Goal: Task Accomplishment & Management: Use online tool/utility

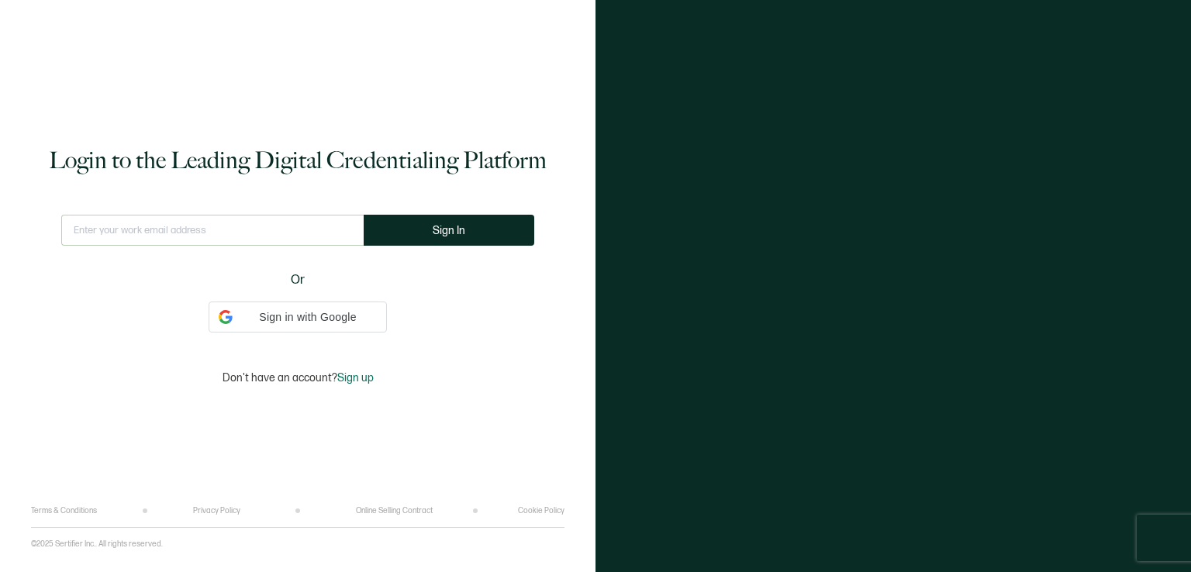
type input "[EMAIL_ADDRESS][DOMAIN_NAME]"
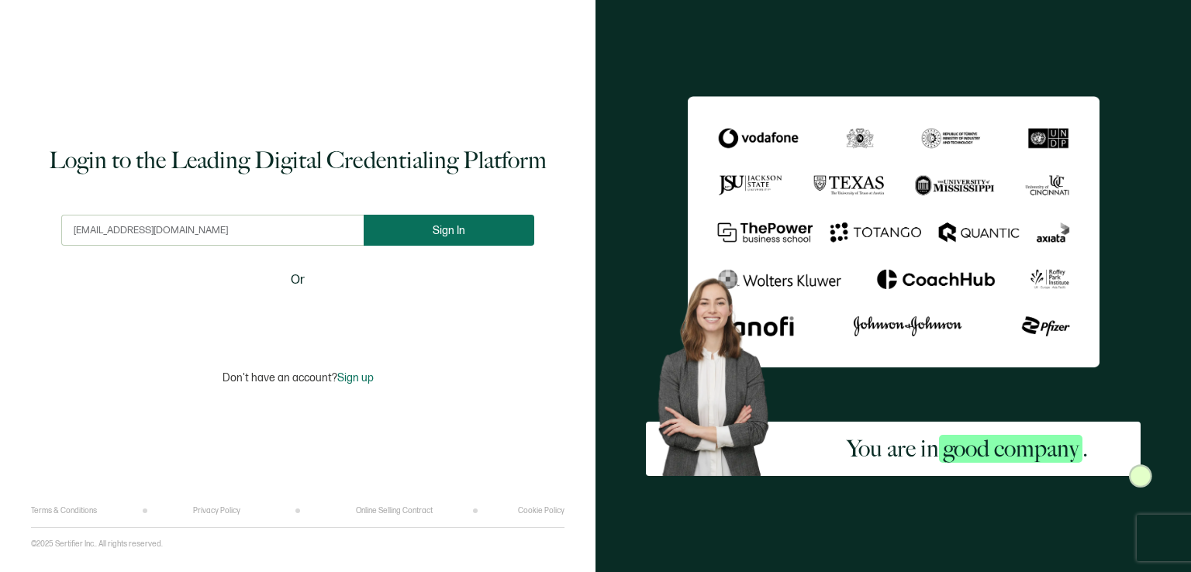
click at [434, 232] on button "Sign In" at bounding box center [449, 230] width 171 height 31
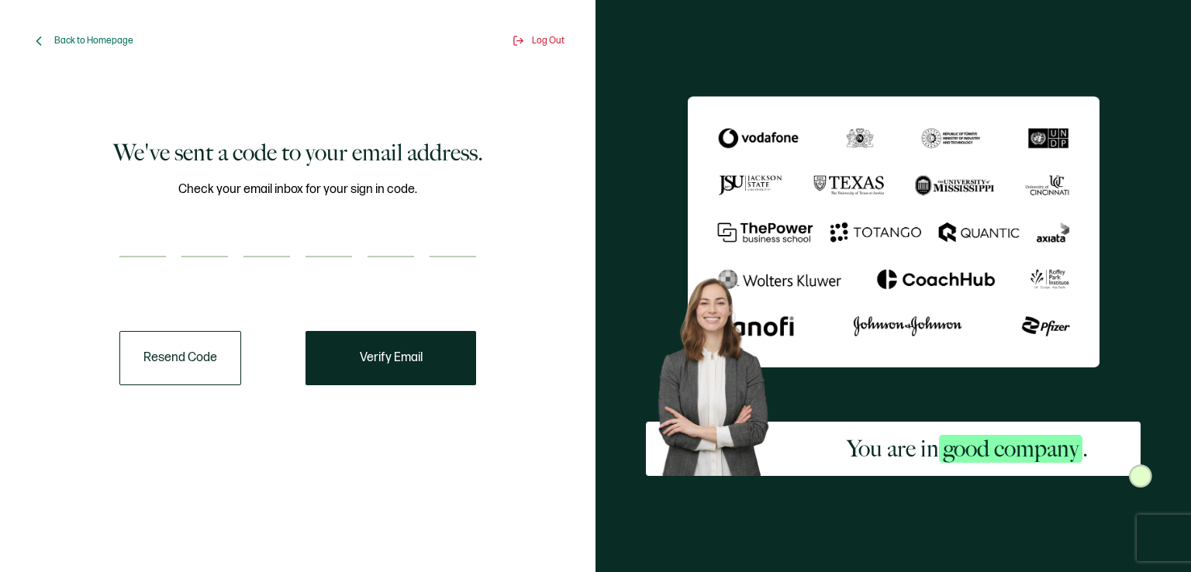
paste input "7"
type input "7"
type input "5"
type input "2"
type input "7"
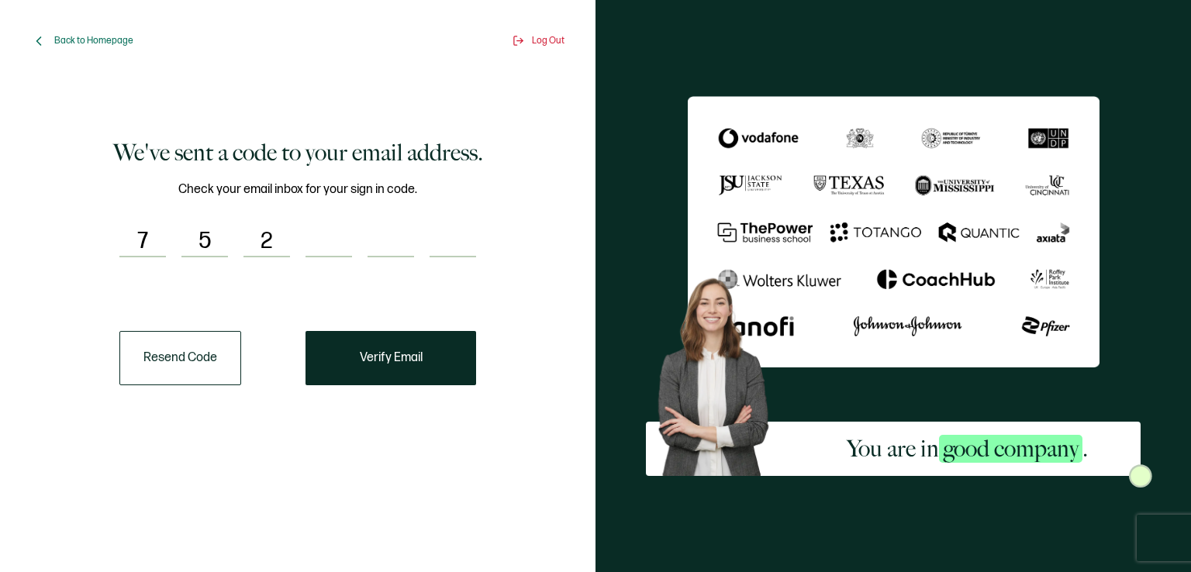
type input "1"
type input "5"
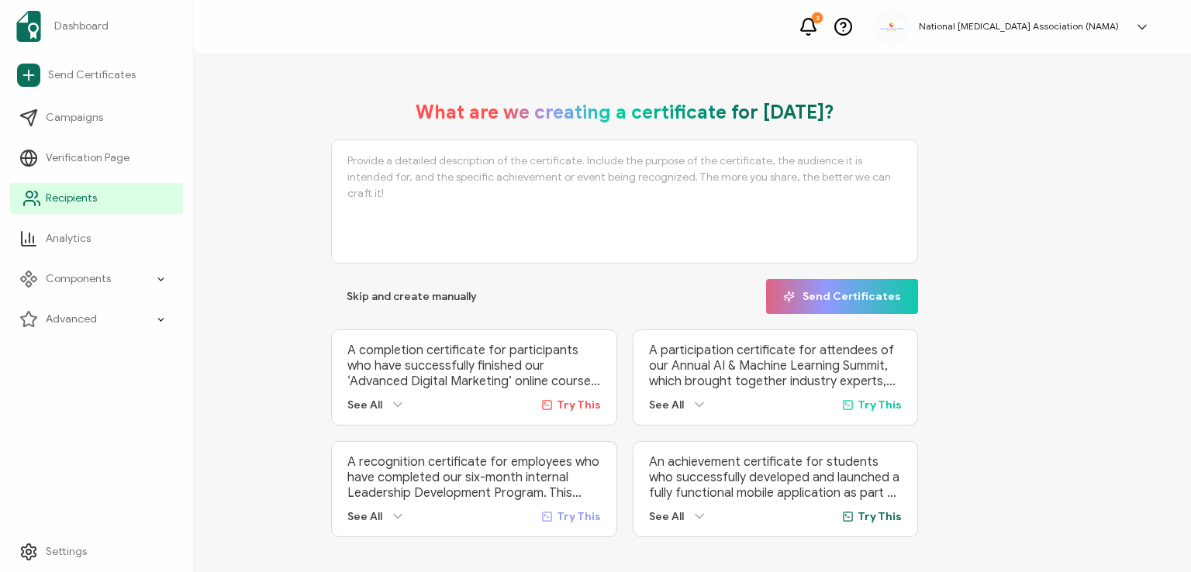
click at [65, 201] on span "Recipients" at bounding box center [71, 199] width 51 height 16
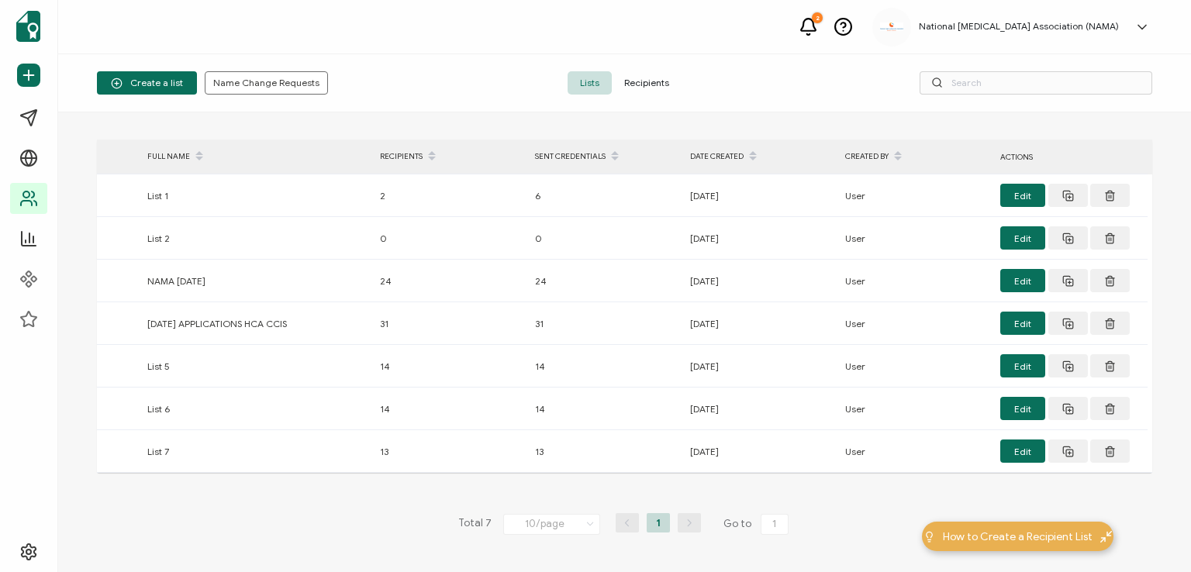
click at [636, 80] on span "Recipients" at bounding box center [647, 82] width 70 height 23
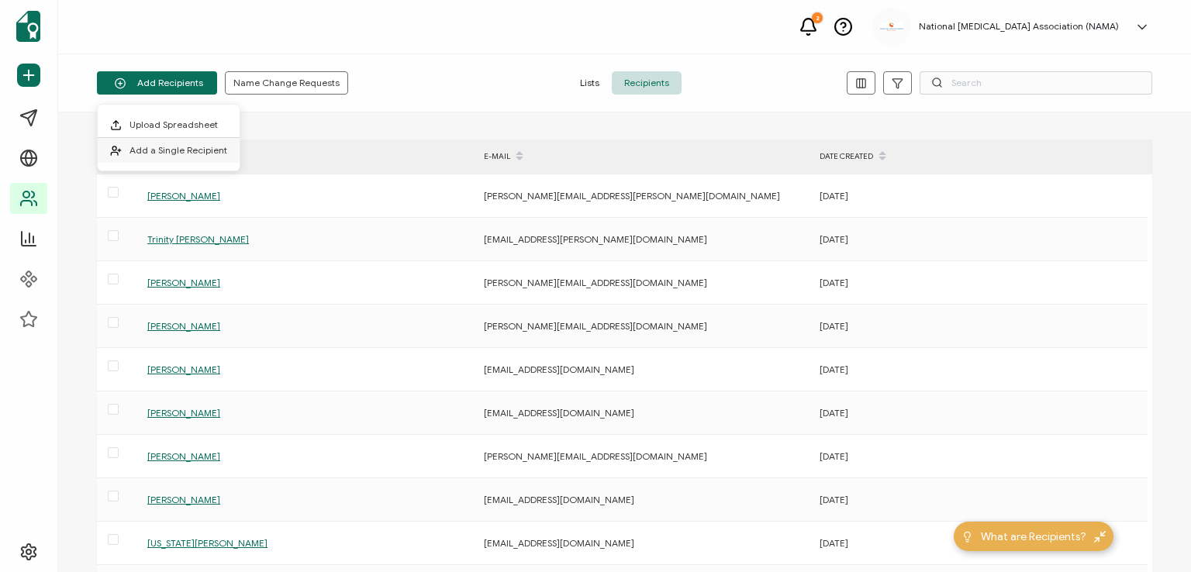
click at [135, 153] on span "Add a Single Recipient" at bounding box center [179, 150] width 98 height 12
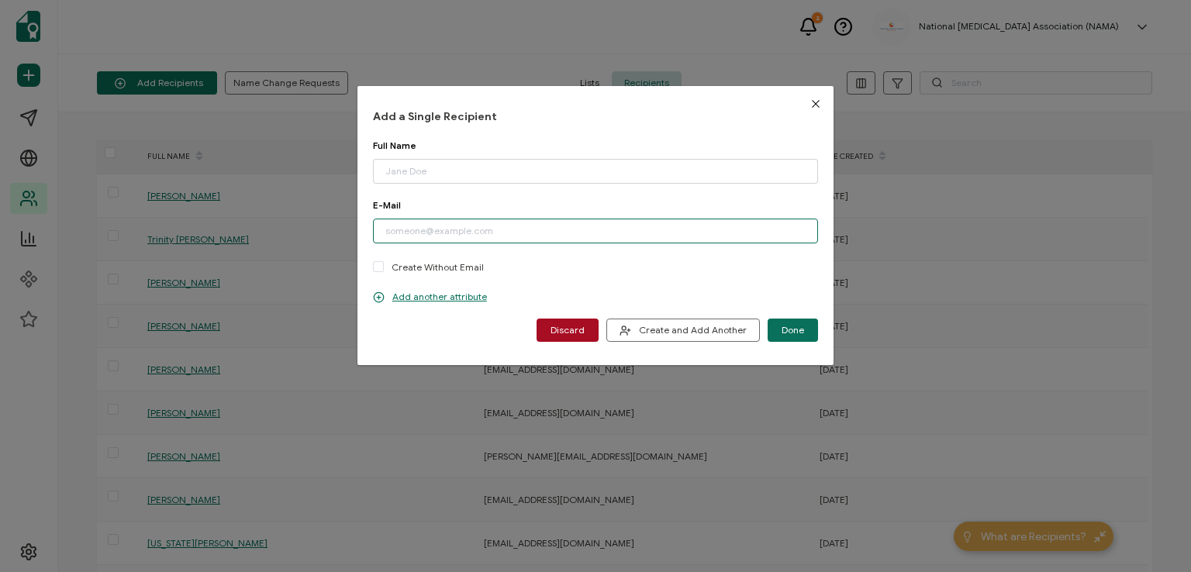
paste input "[EMAIL_ADDRESS][PERSON_NAME][DOMAIN_NAME]"
type input "[EMAIL_ADDRESS][PERSON_NAME][DOMAIN_NAME]"
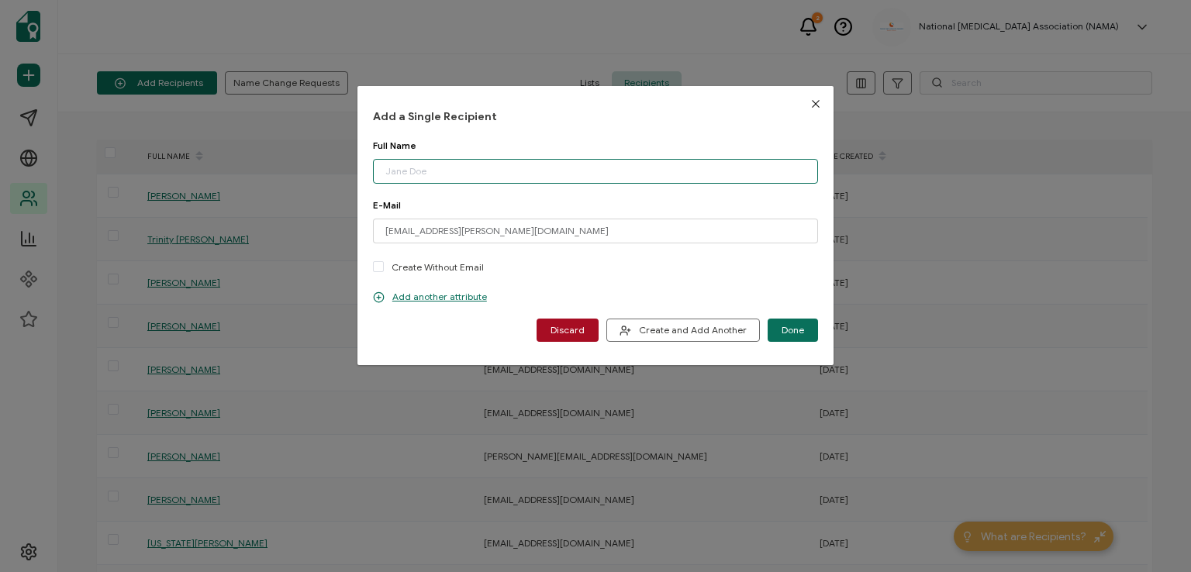
paste input "[PERSON_NAME]"
type input "[PERSON_NAME]"
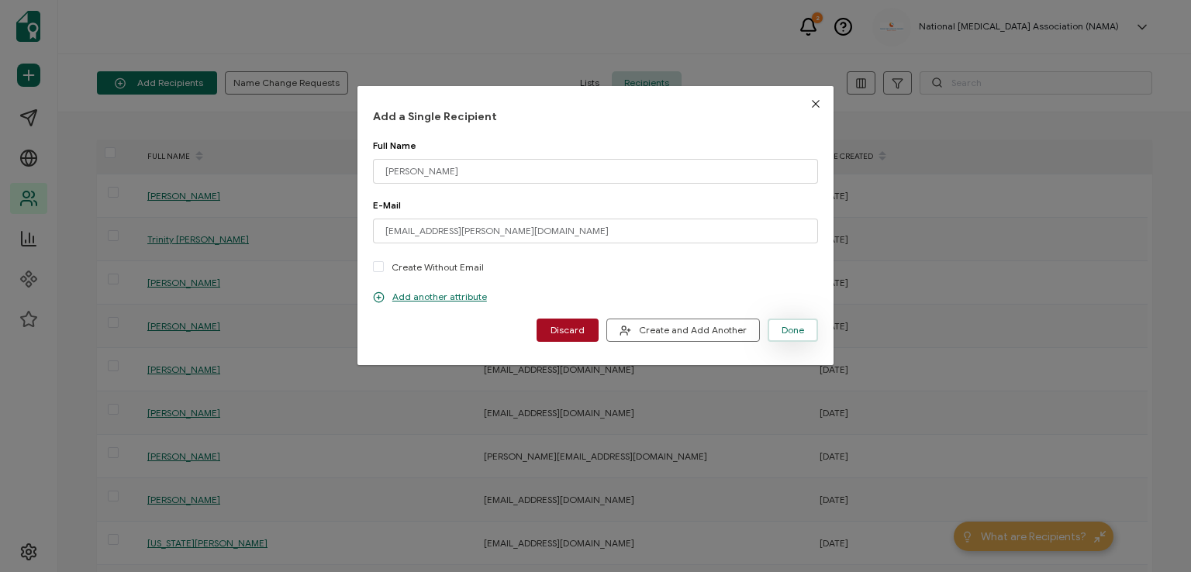
click at [776, 327] on button "Done" at bounding box center [793, 330] width 50 height 23
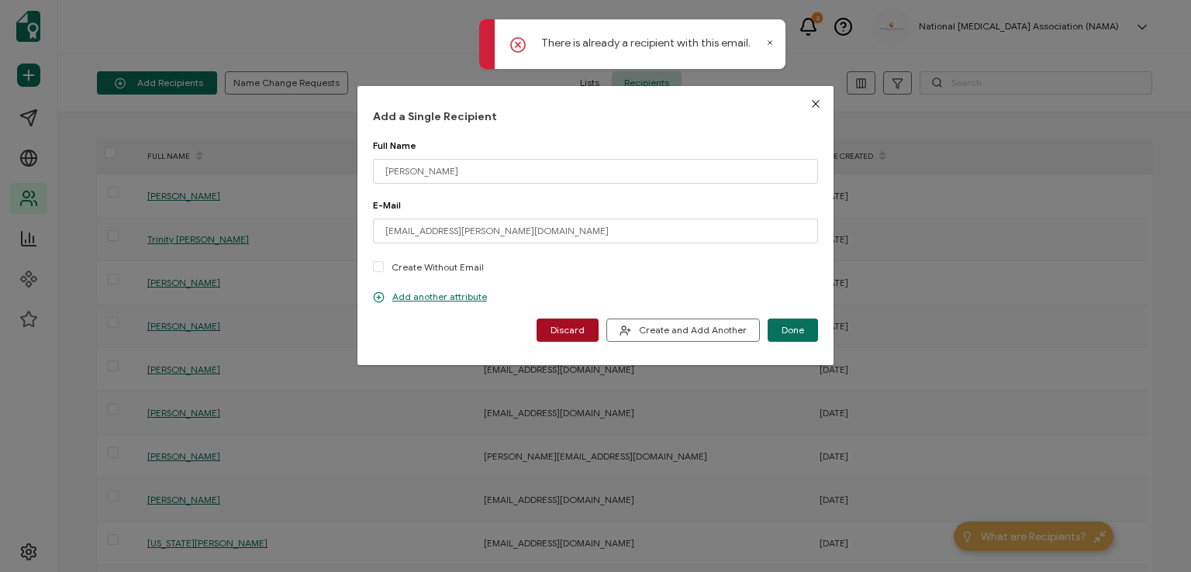
click at [810, 98] on icon "Close" at bounding box center [816, 104] width 12 height 12
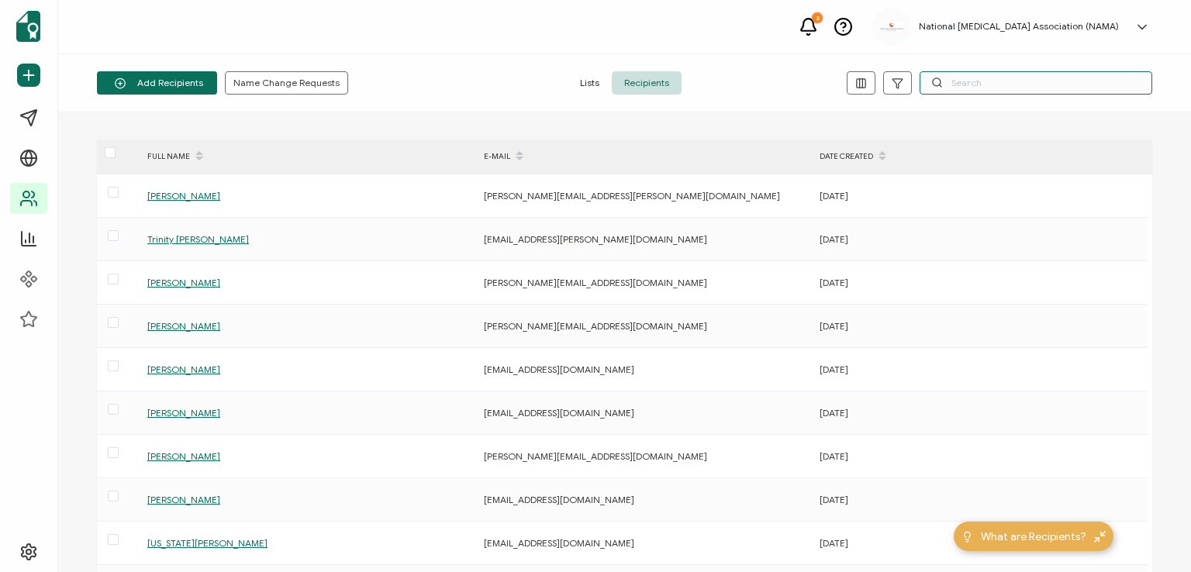
click at [962, 82] on input "text" at bounding box center [1036, 82] width 233 height 23
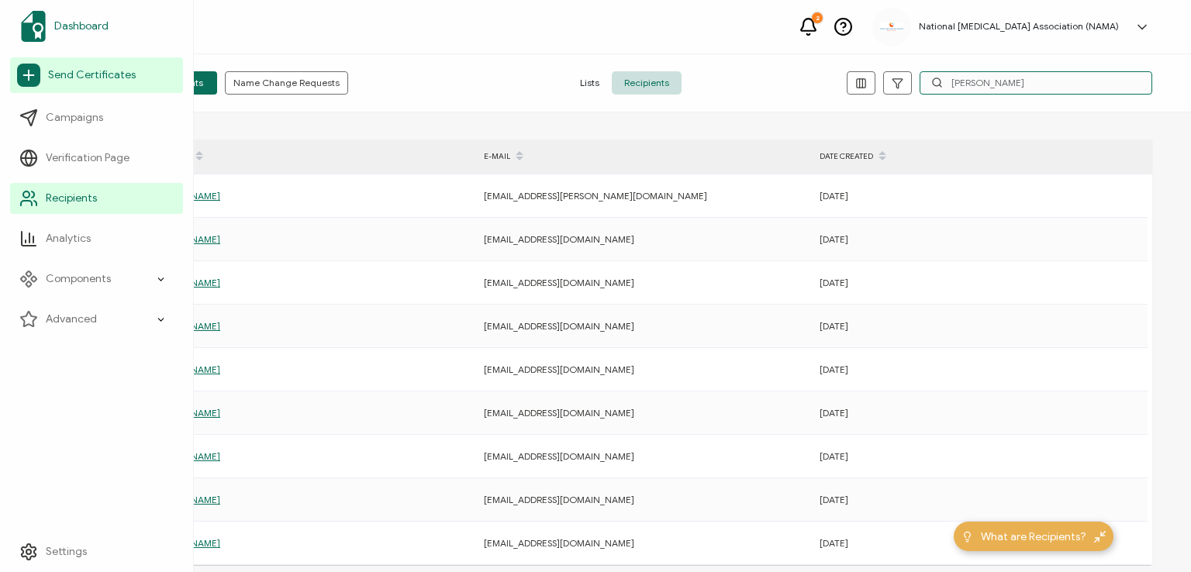
type input "[PERSON_NAME]"
click at [74, 24] on span "Dashboard" at bounding box center [81, 27] width 54 height 16
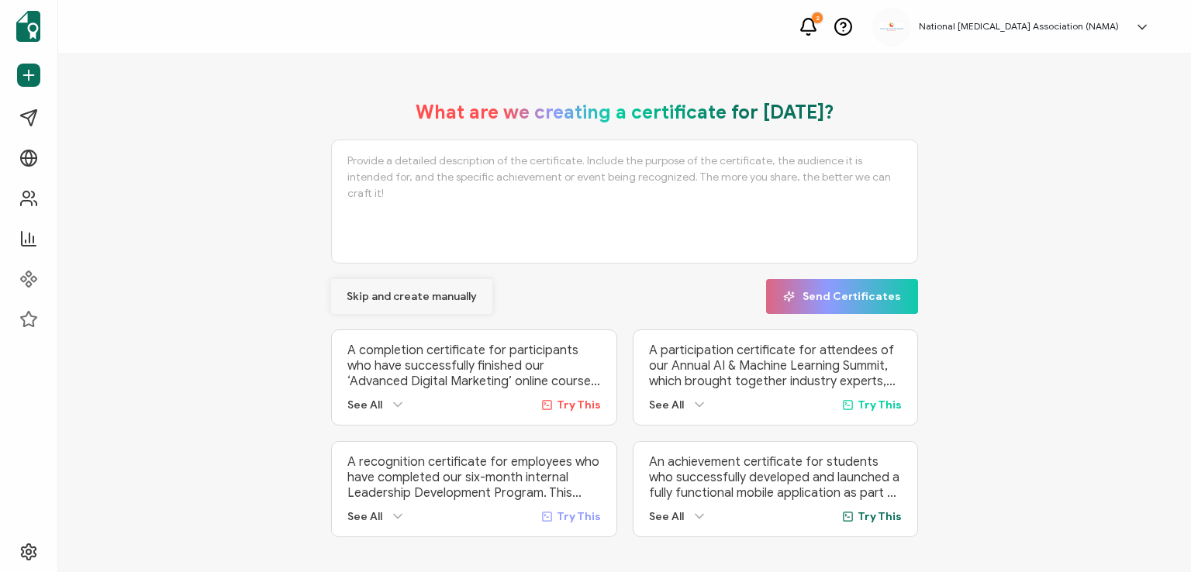
click at [382, 292] on span "Skip and create manually" at bounding box center [412, 297] width 130 height 11
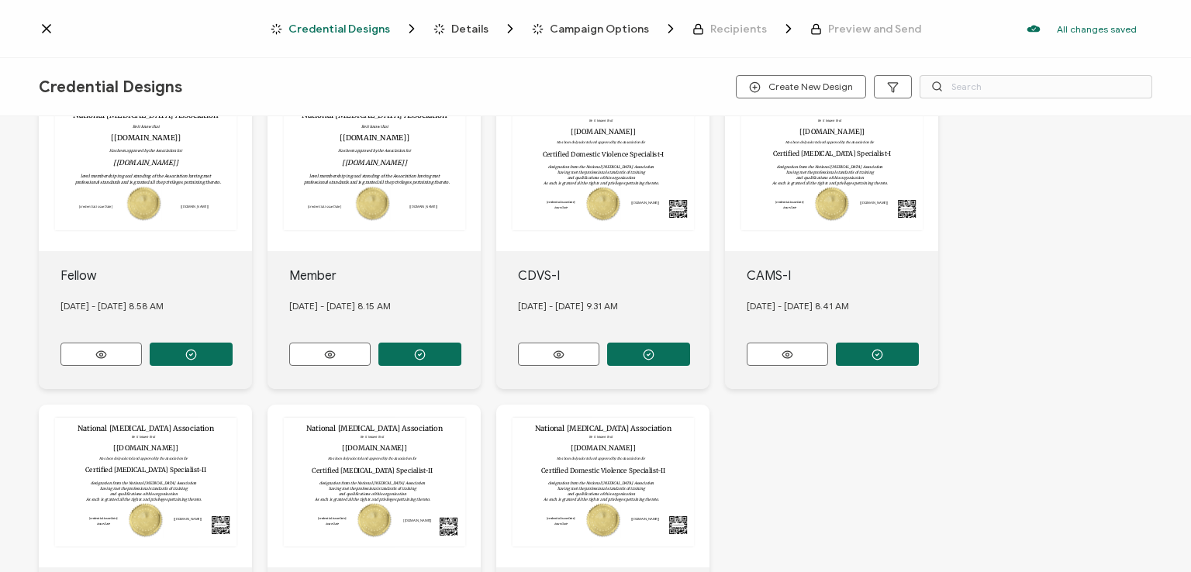
scroll to position [388, 0]
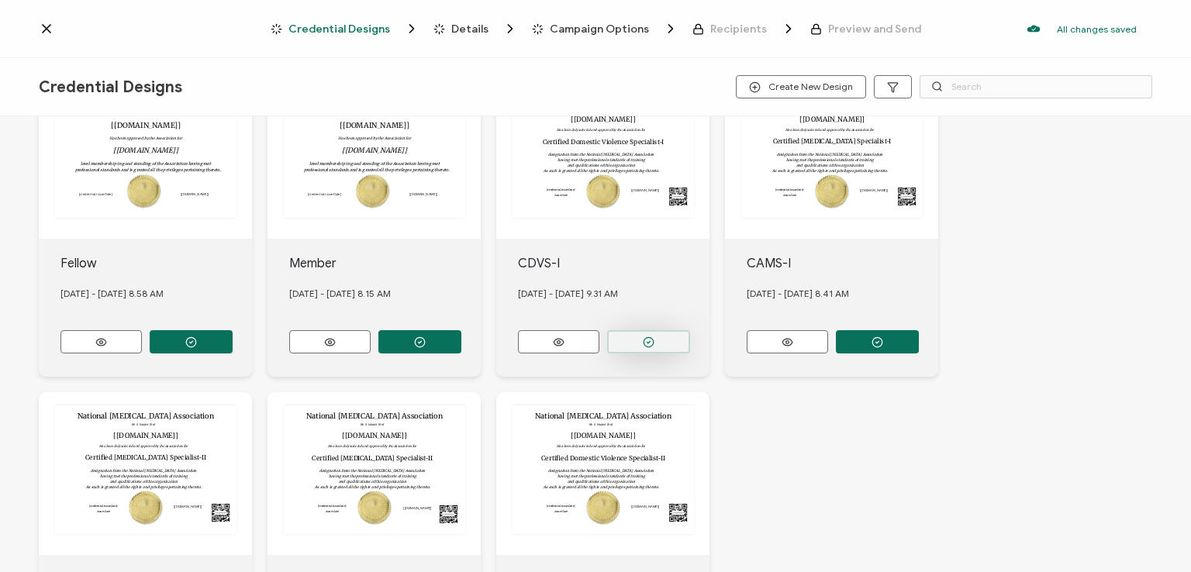
click at [640, 332] on button "button" at bounding box center [648, 341] width 83 height 23
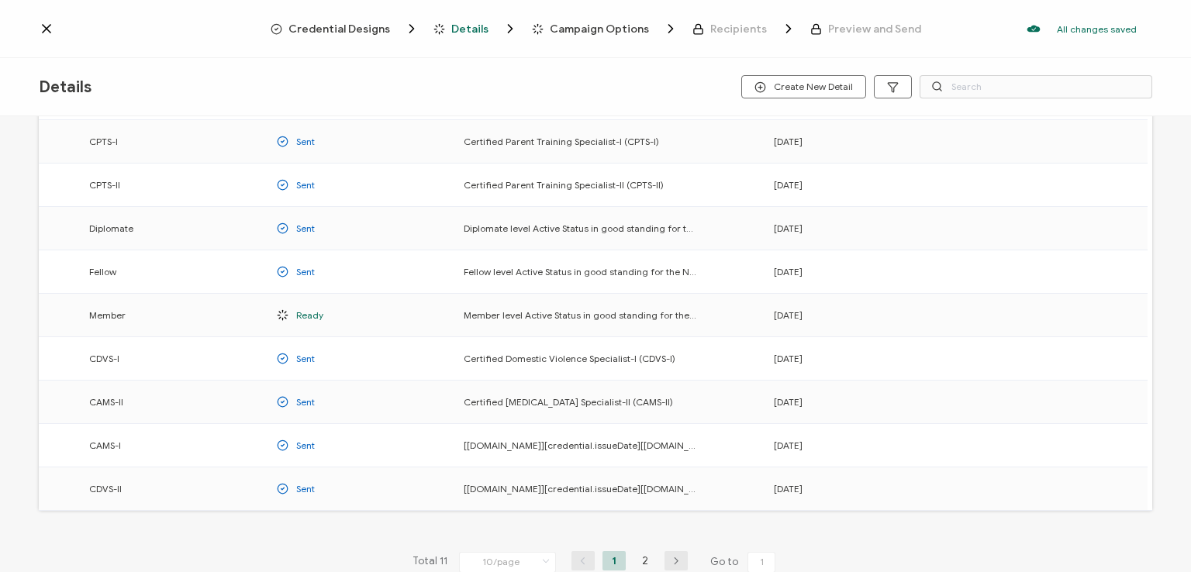
scroll to position [155, 0]
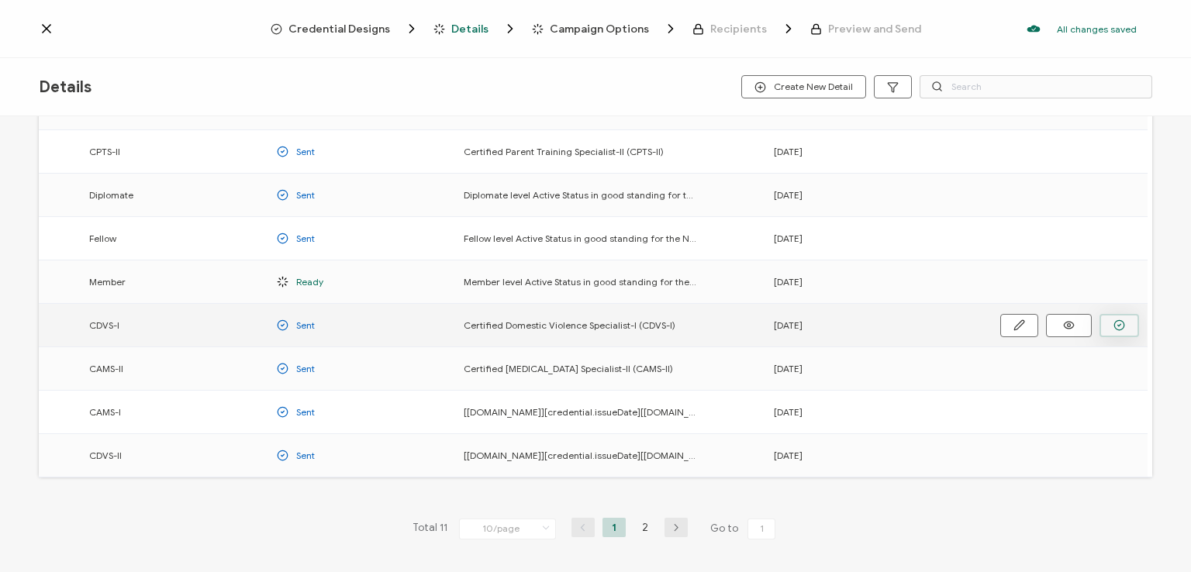
click at [1112, 325] on button "button" at bounding box center [1120, 325] width 40 height 23
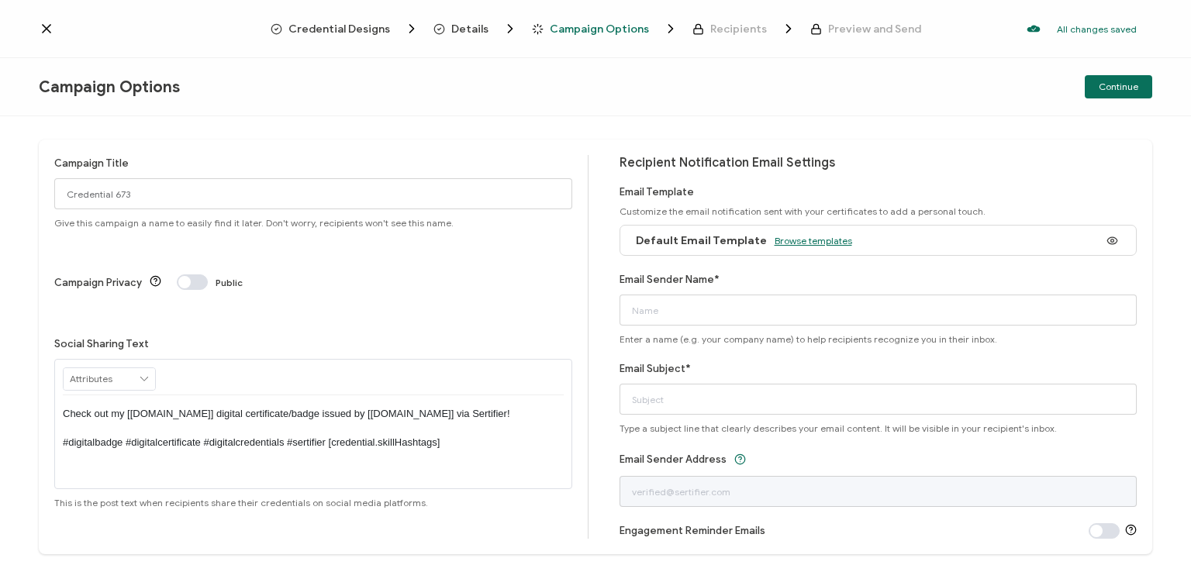
click at [779, 237] on span "Browse templates" at bounding box center [814, 241] width 78 height 12
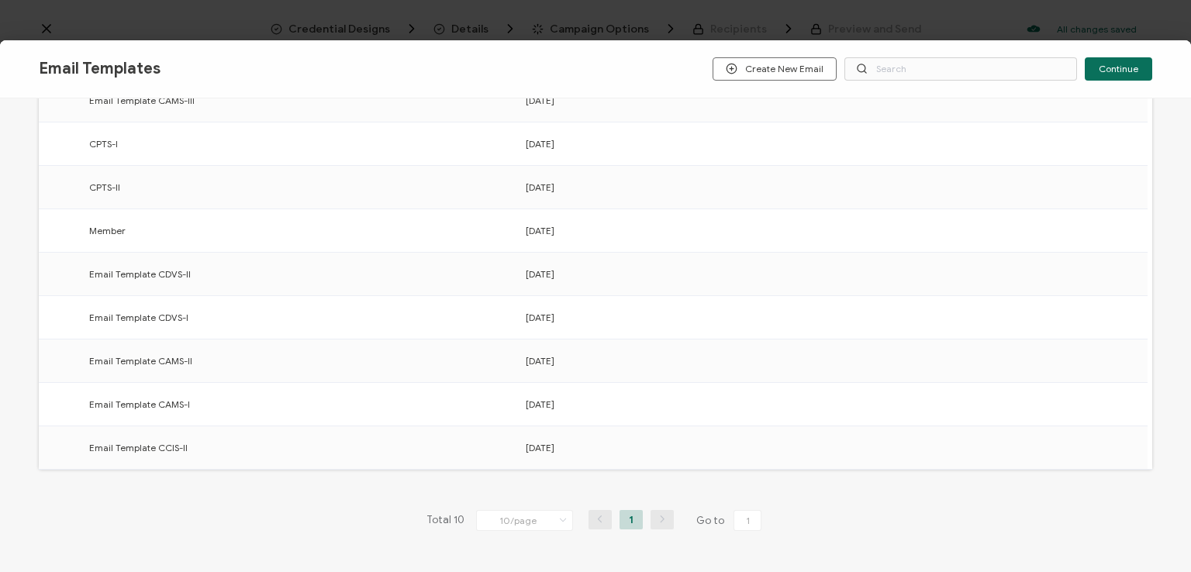
scroll to position [241, 0]
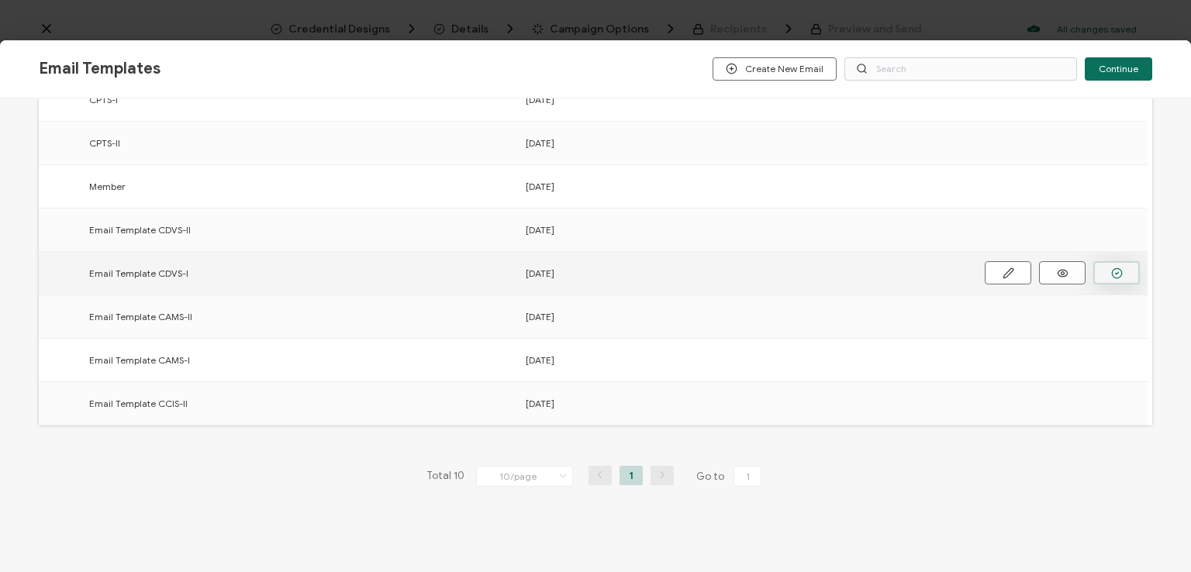
click at [1108, 269] on button "button" at bounding box center [1117, 272] width 47 height 23
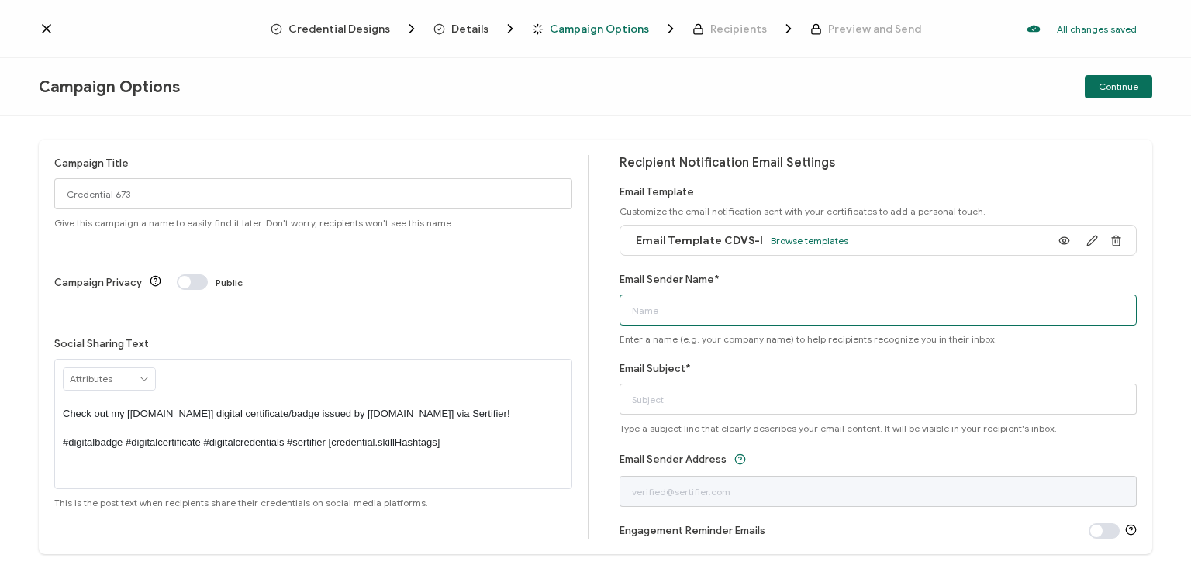
click at [848, 309] on input "Email Sender Name*" at bounding box center [879, 310] width 518 height 31
type input "National [MEDICAL_DATA] Association"
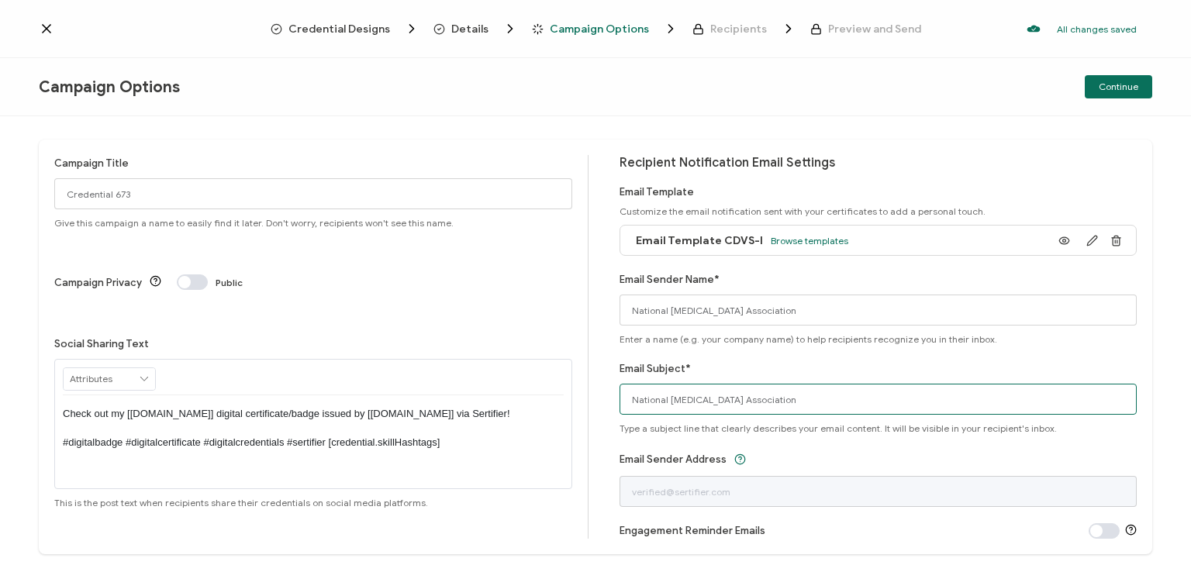
drag, startPoint x: 803, startPoint y: 403, endPoint x: 484, endPoint y: 458, distance: 323.4
click at [484, 458] on div "Campaign Title Credential 673 Give this campaign a name to easily find it later…" at bounding box center [596, 347] width 1114 height 415
type input "CDVS-I digital certificate"
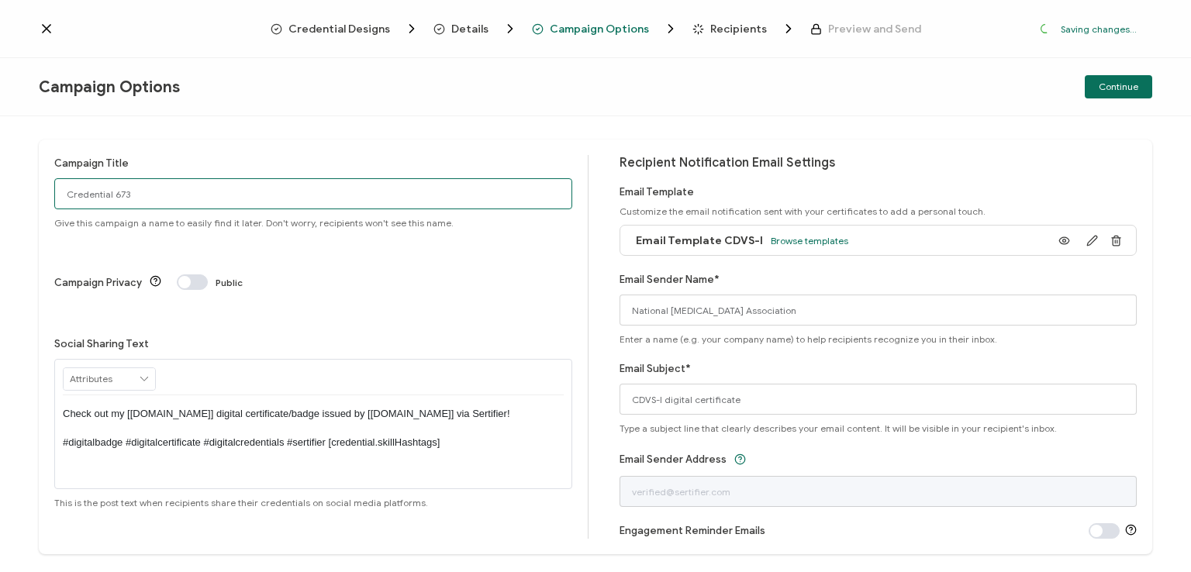
drag, startPoint x: 133, startPoint y: 192, endPoint x: 0, endPoint y: 183, distance: 133.7
click at [0, 183] on div "Campaign Title Credential 673 Give this campaign a name to easily find it later…" at bounding box center [595, 344] width 1191 height 456
type input "CDVS-I 1 - [DATE]"
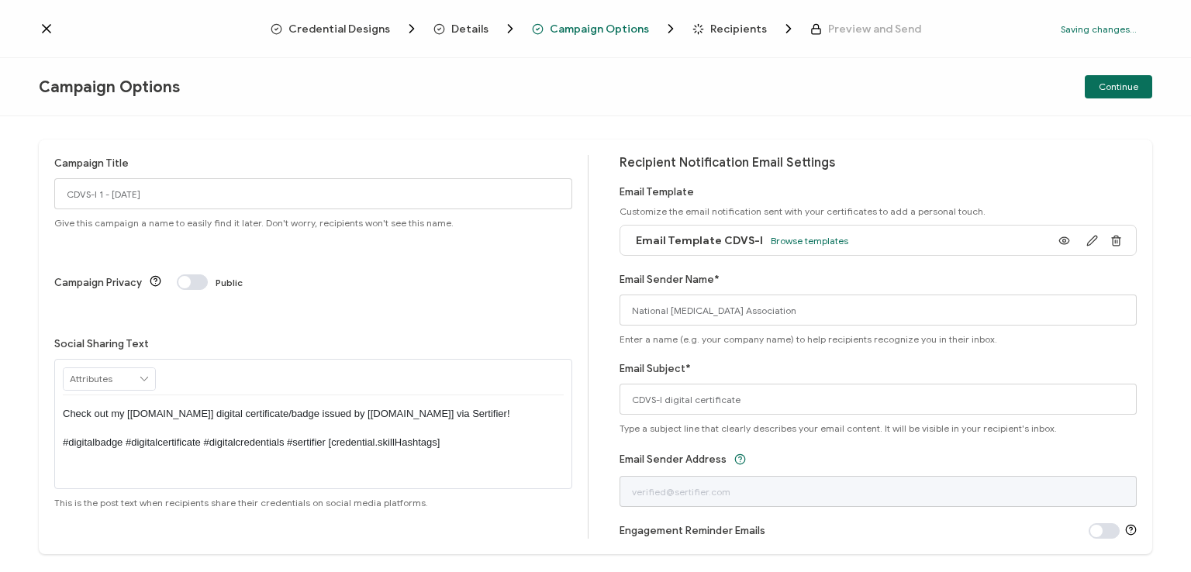
click at [307, 407] on p "Check out my [[DOMAIN_NAME]] digital certificate/badge issued by [[DOMAIN_NAME]…" at bounding box center [313, 428] width 501 height 43
click at [310, 407] on p "Check out my [[DOMAIN_NAME]] digital certificate/badge issued by [[DOMAIN_NAME]…" at bounding box center [313, 428] width 501 height 43
click at [567, 275] on div "Campaign Privacy Public" at bounding box center [313, 283] width 518 height 16
click at [811, 92] on div "Continue" at bounding box center [967, 86] width 372 height 23
click at [1113, 88] on span "Continue" at bounding box center [1119, 86] width 40 height 9
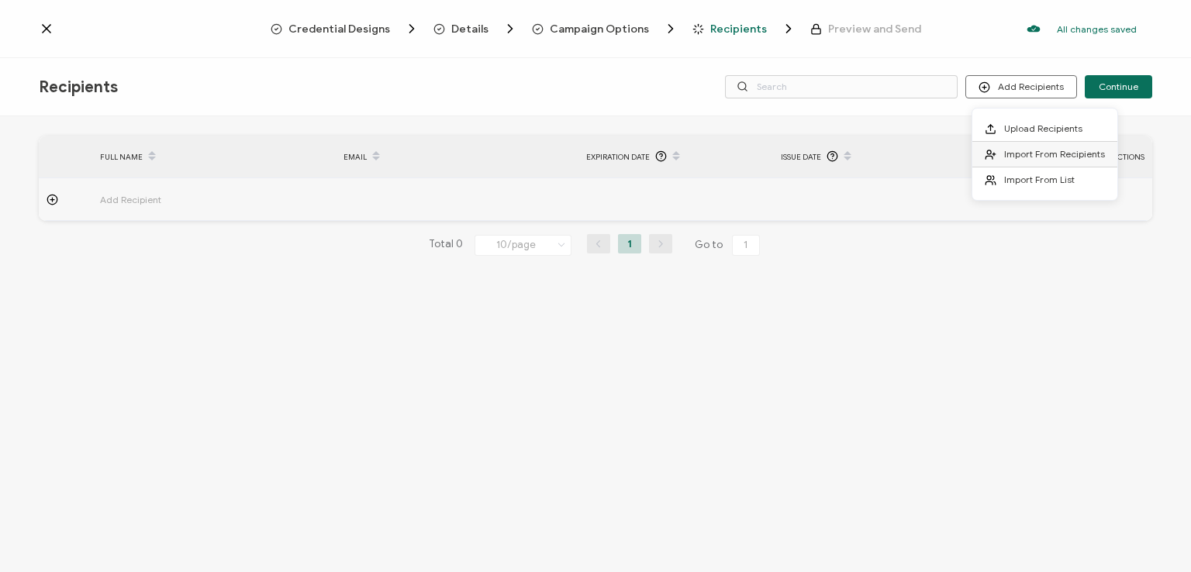
click at [1031, 153] on span "Import From Recipients" at bounding box center [1055, 154] width 101 height 12
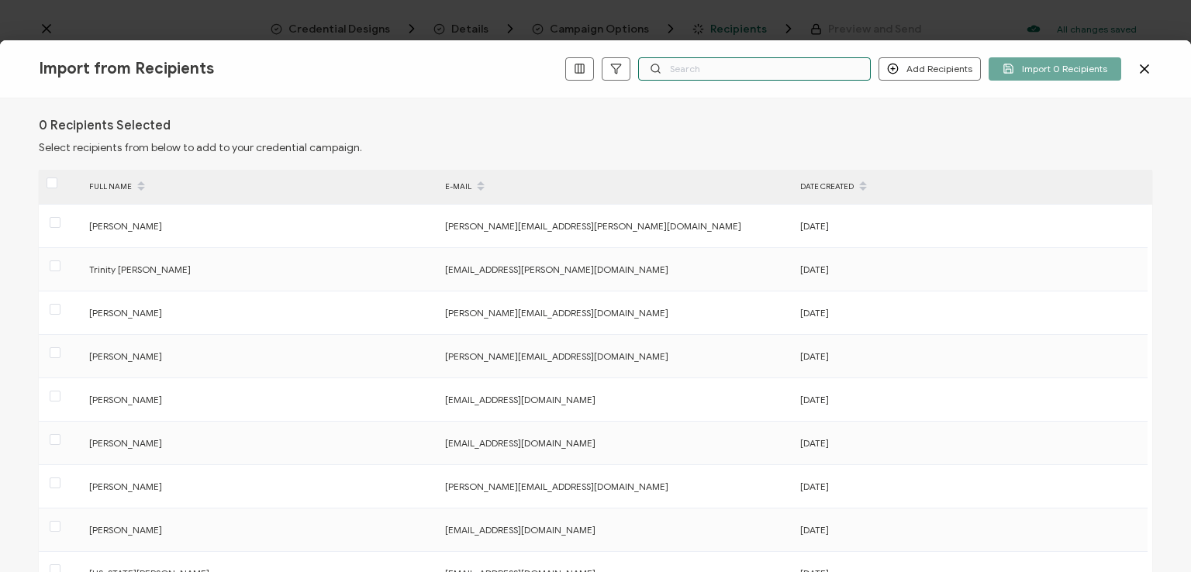
click at [729, 75] on input "text" at bounding box center [754, 68] width 233 height 23
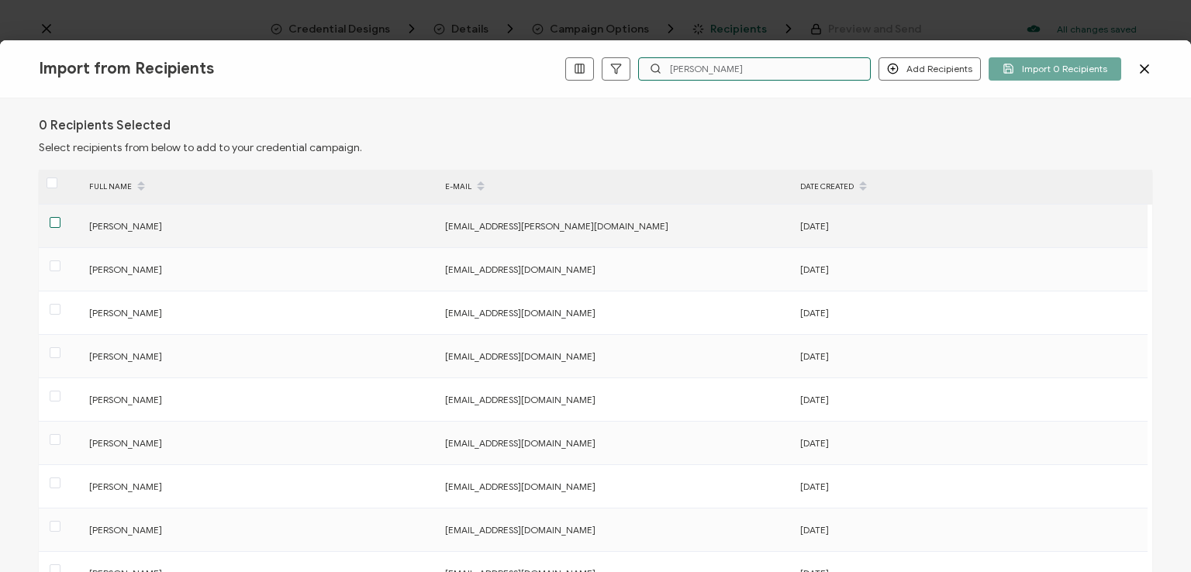
type input "[PERSON_NAME]"
click at [57, 221] on span at bounding box center [55, 222] width 11 height 11
click at [61, 217] on input "checkbox" at bounding box center [61, 217] width 0 height 0
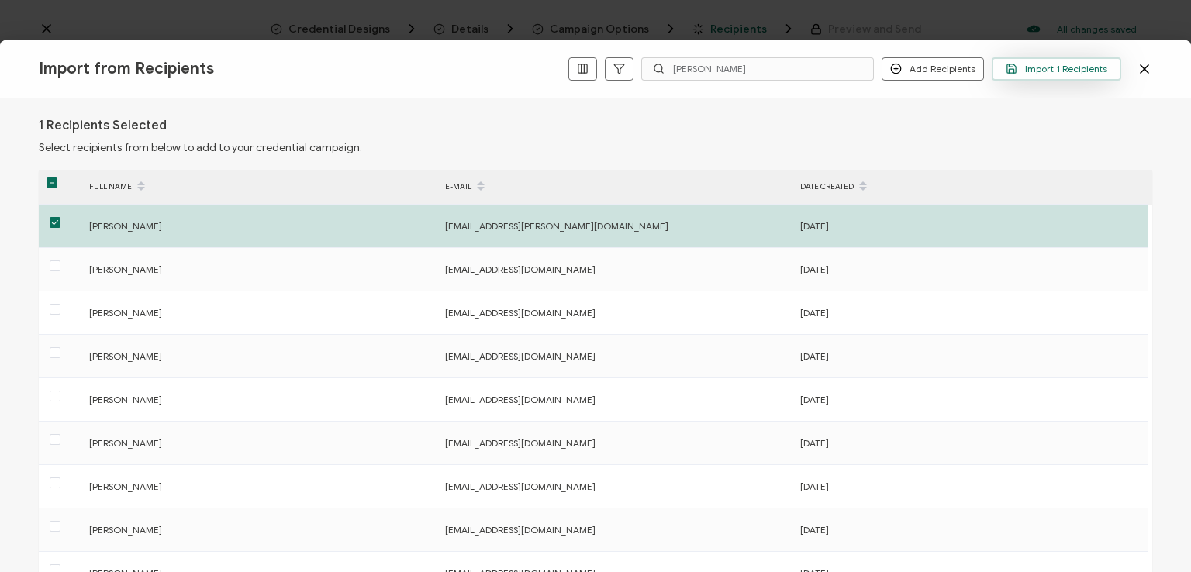
click at [1051, 74] on span "Import 1 Recipients" at bounding box center [1057, 69] width 102 height 12
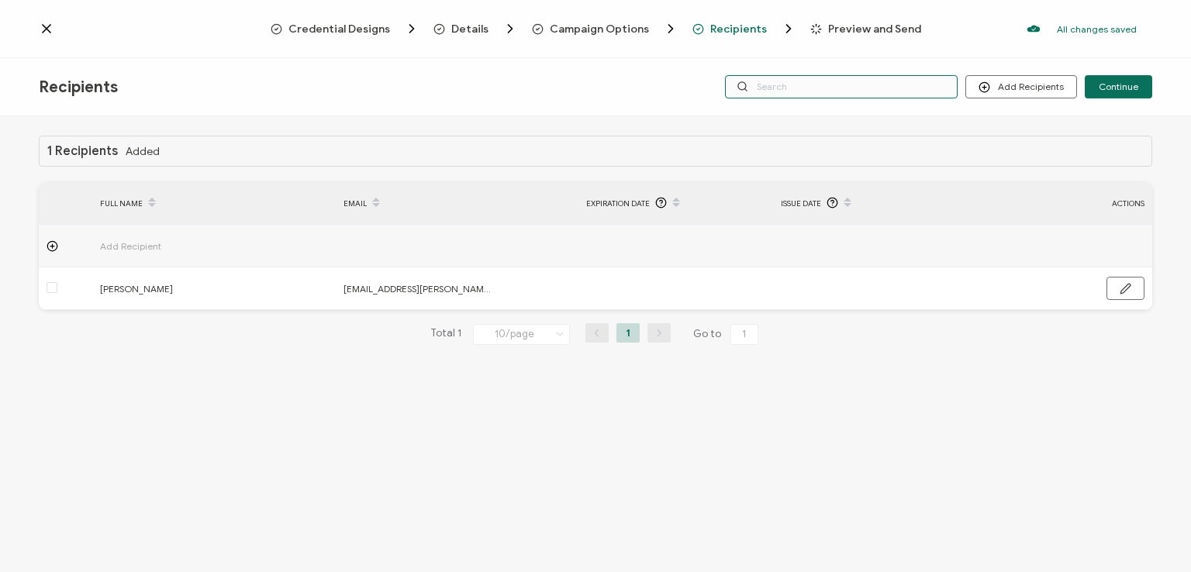
click at [946, 83] on input "text" at bounding box center [841, 86] width 233 height 23
click at [931, 58] on div "Recipients Add Recipients Continue" at bounding box center [595, 87] width 1191 height 58
click at [911, 85] on input "text" at bounding box center [841, 86] width 233 height 23
click at [904, 116] on div "Recipients Add Recipients Continue" at bounding box center [595, 87] width 1191 height 58
click at [1120, 83] on span "Continue" at bounding box center [1119, 86] width 40 height 9
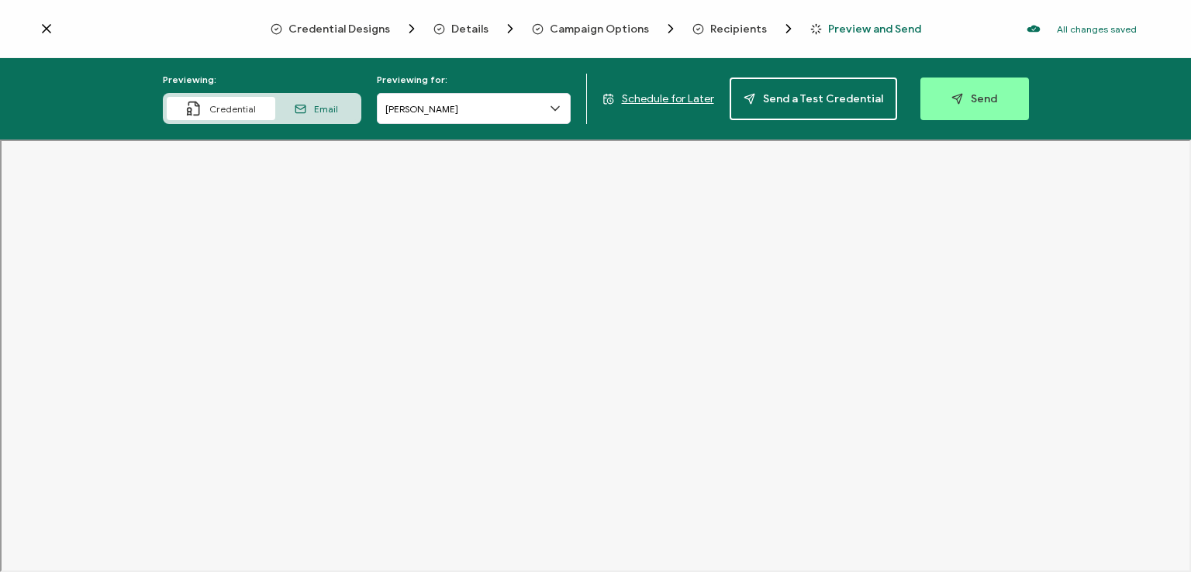
click at [742, 31] on span "Recipients" at bounding box center [739, 29] width 57 height 12
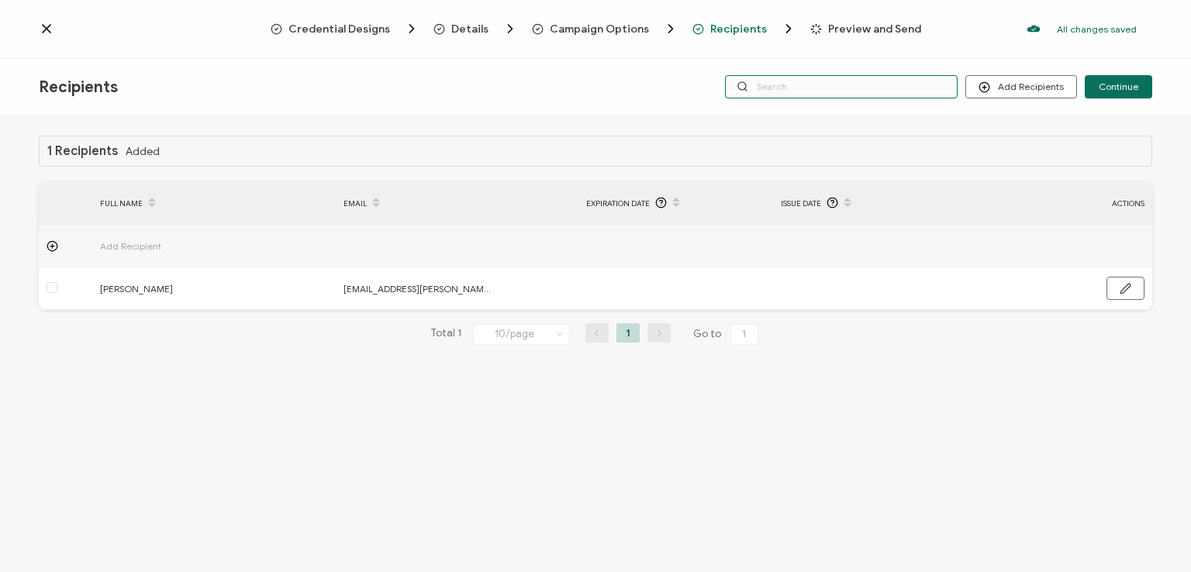
click at [782, 85] on input "text" at bounding box center [841, 86] width 233 height 23
click at [778, 54] on div "Credential Designs Details Campaign Options Recipients Preview and Send All cha…" at bounding box center [595, 29] width 1191 height 58
click at [778, 112] on div "Recipients Add Recipients Upload Recipients Import From Recipients Import From …" at bounding box center [595, 87] width 1191 height 58
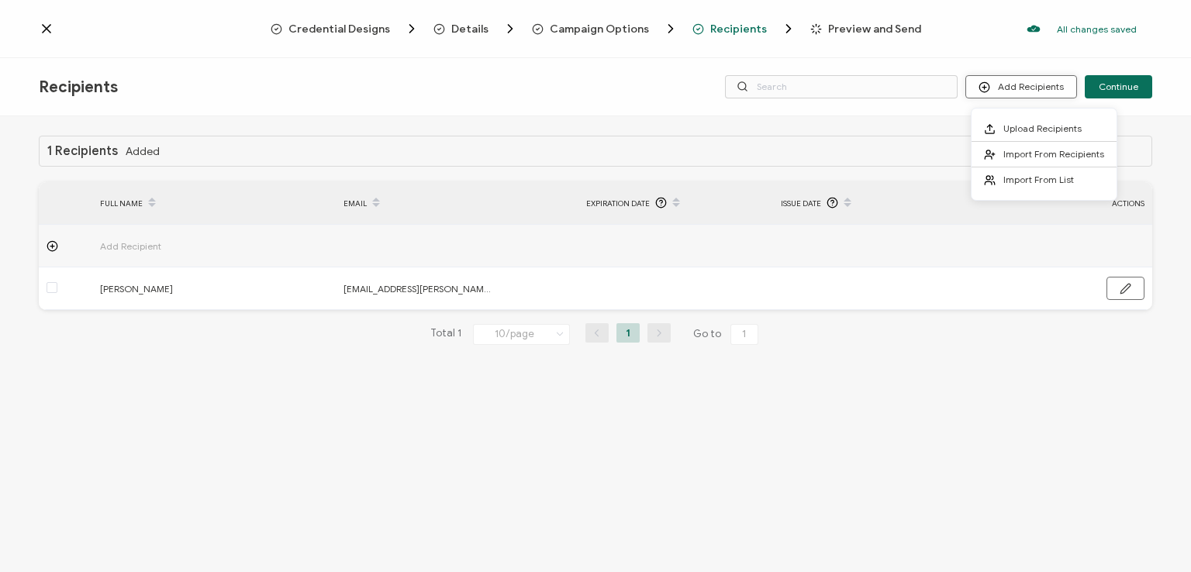
click at [1006, 85] on button "Add Recipients" at bounding box center [1022, 86] width 112 height 23
click at [1004, 150] on span "Import From Recipients" at bounding box center [1054, 154] width 101 height 12
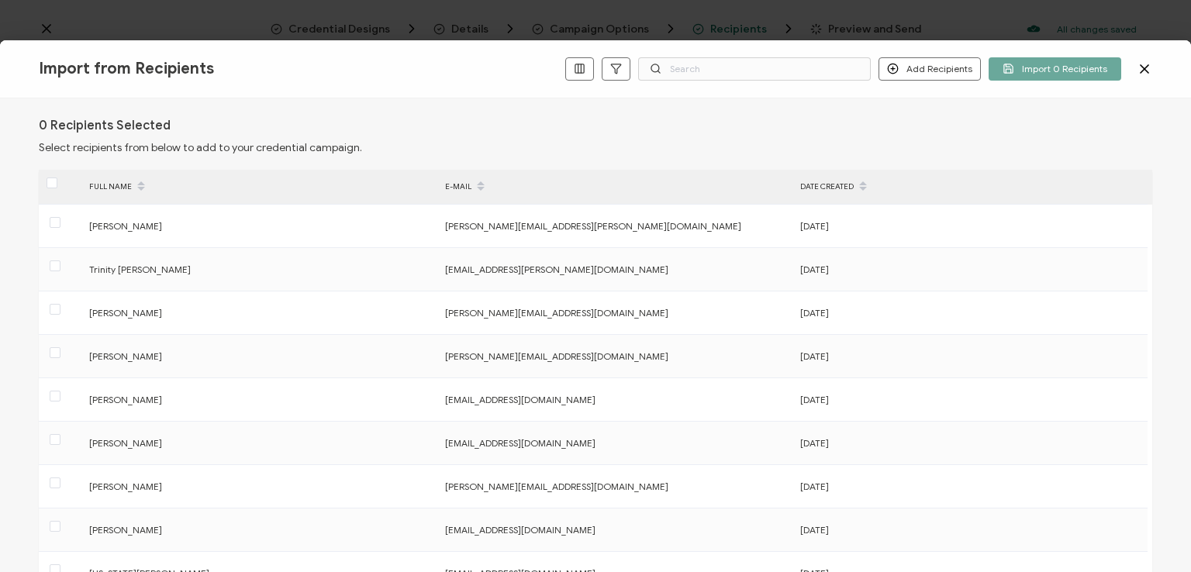
click at [1139, 64] on icon at bounding box center [1145, 69] width 16 height 16
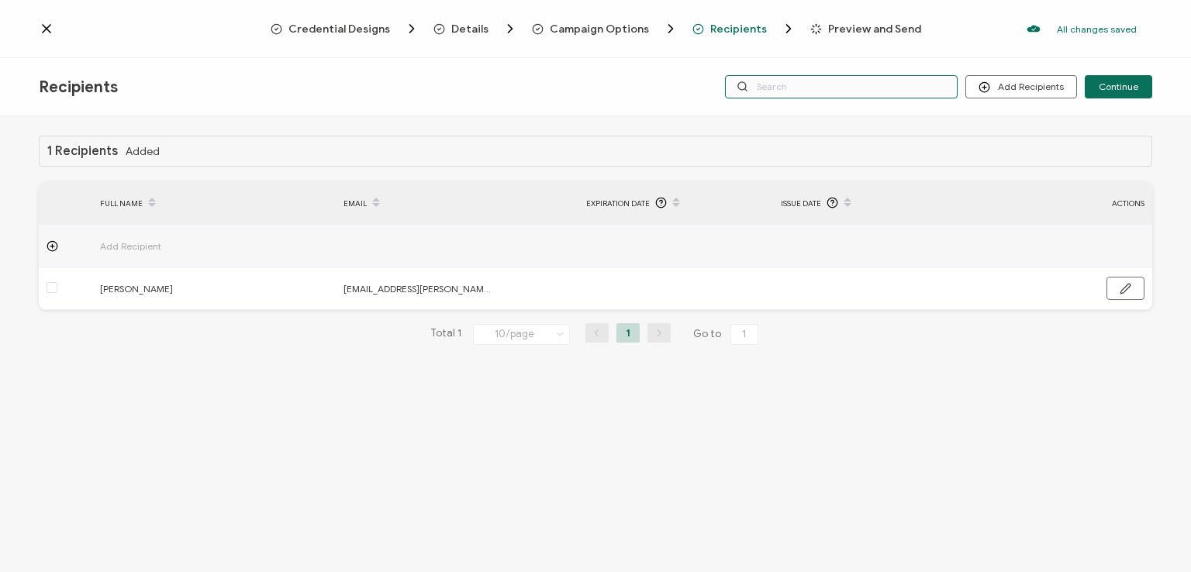
click at [915, 90] on input "text" at bounding box center [841, 86] width 233 height 23
click at [1120, 86] on span "Continue" at bounding box center [1119, 86] width 40 height 9
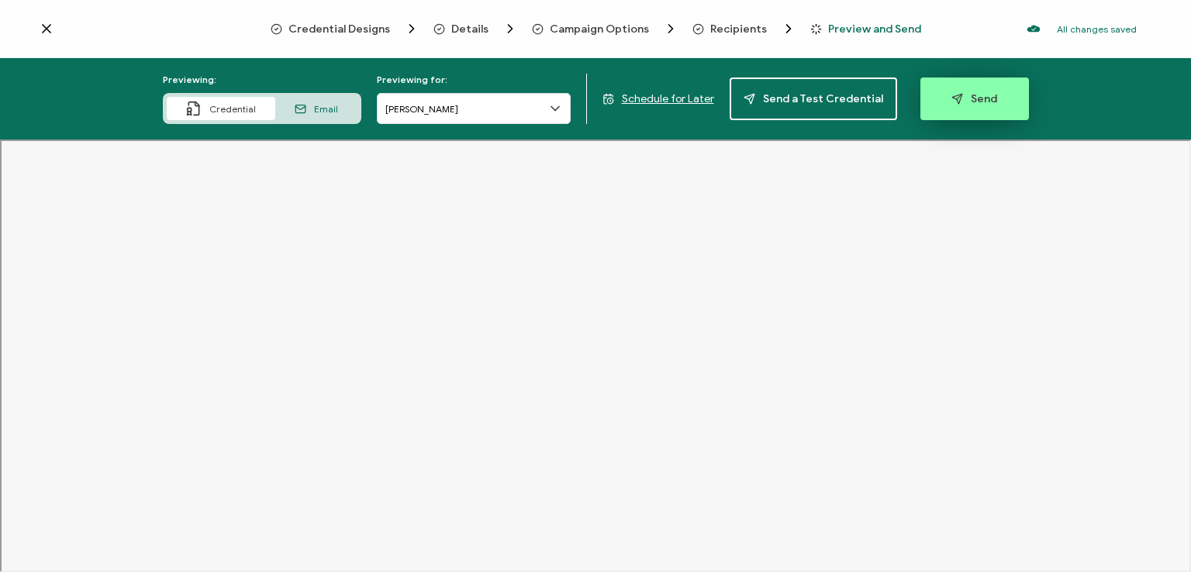
click at [976, 94] on span "Send" at bounding box center [975, 99] width 46 height 12
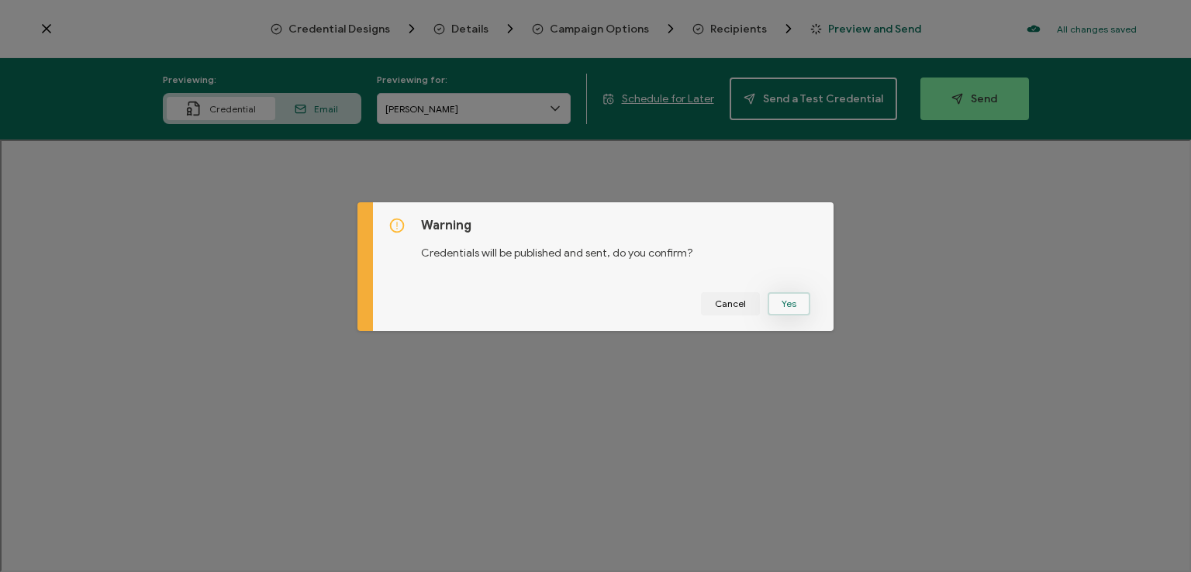
click at [786, 303] on button "Yes" at bounding box center [789, 303] width 43 height 23
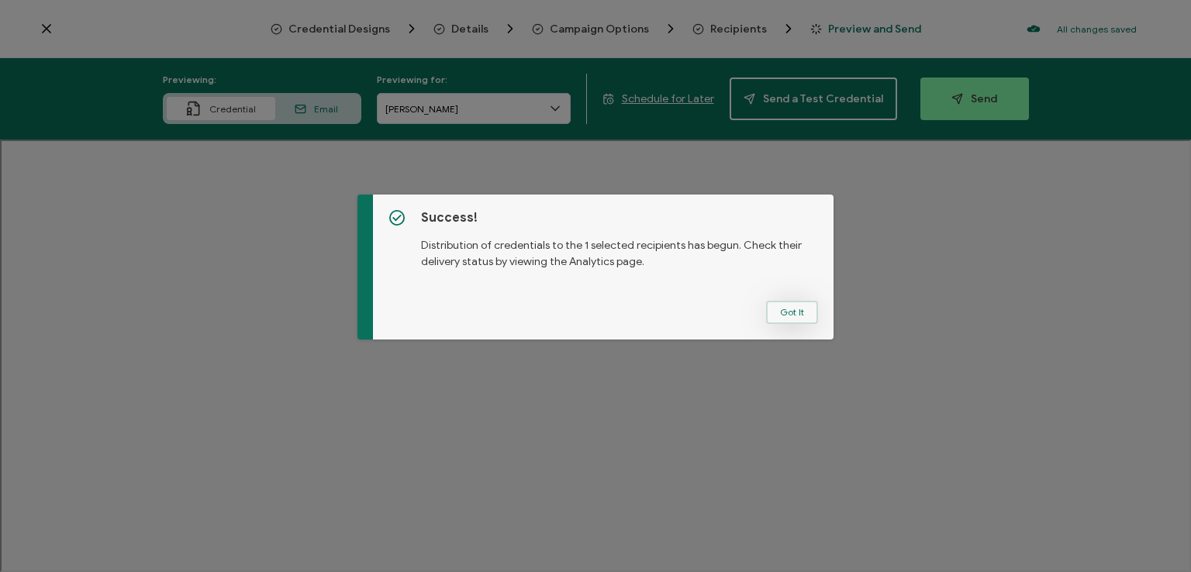
click at [790, 306] on button "Got It" at bounding box center [792, 312] width 52 height 23
